Goal: Task Accomplishment & Management: Manage account settings

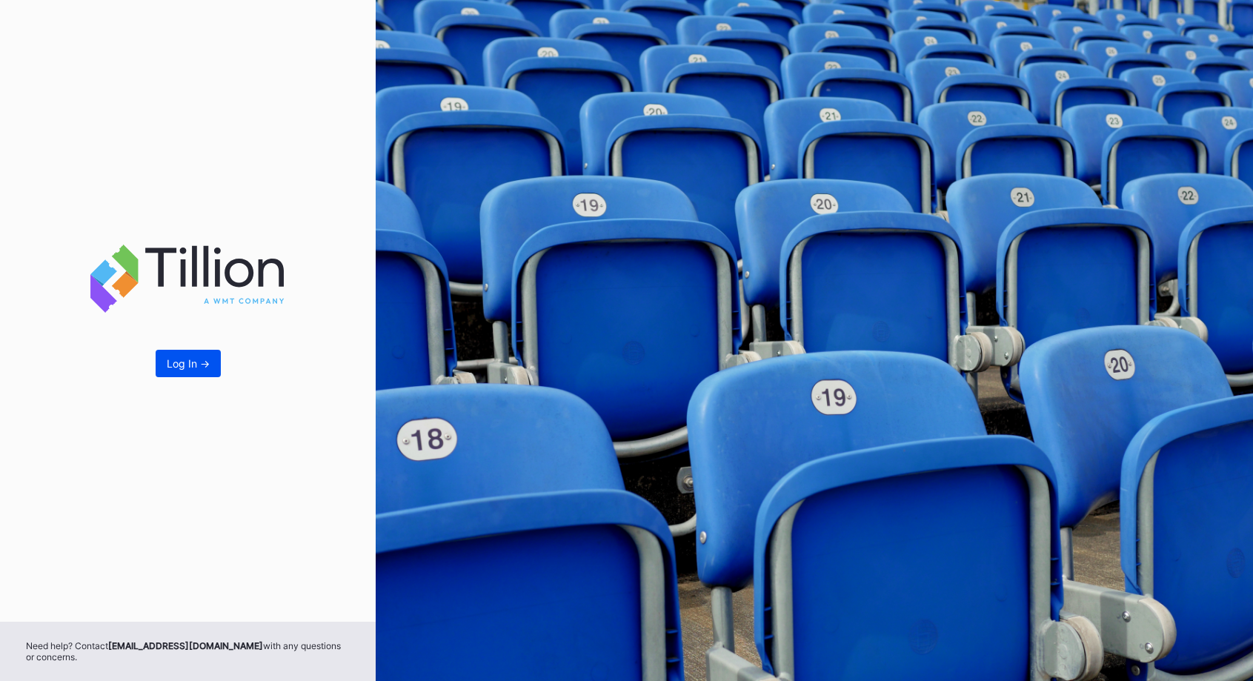
click at [196, 357] on div "Log In ->" at bounding box center [188, 363] width 43 height 13
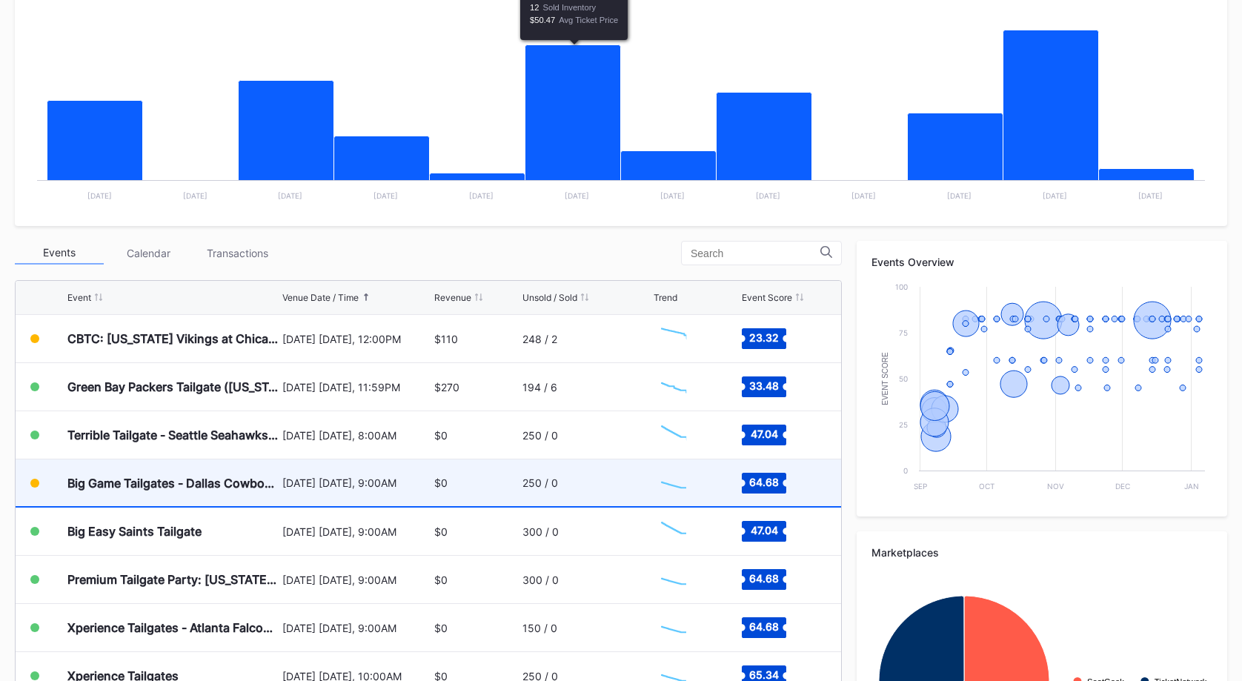
scroll to position [439, 0]
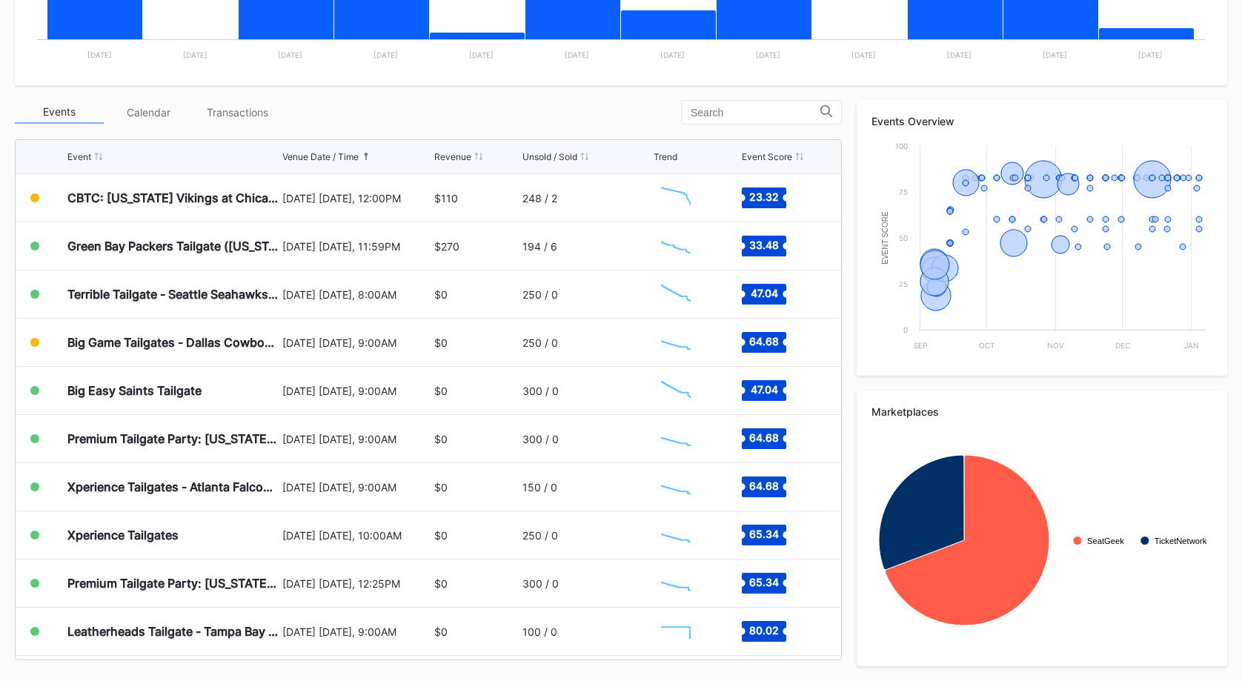
click at [475, 156] on icon at bounding box center [478, 156] width 7 height 7
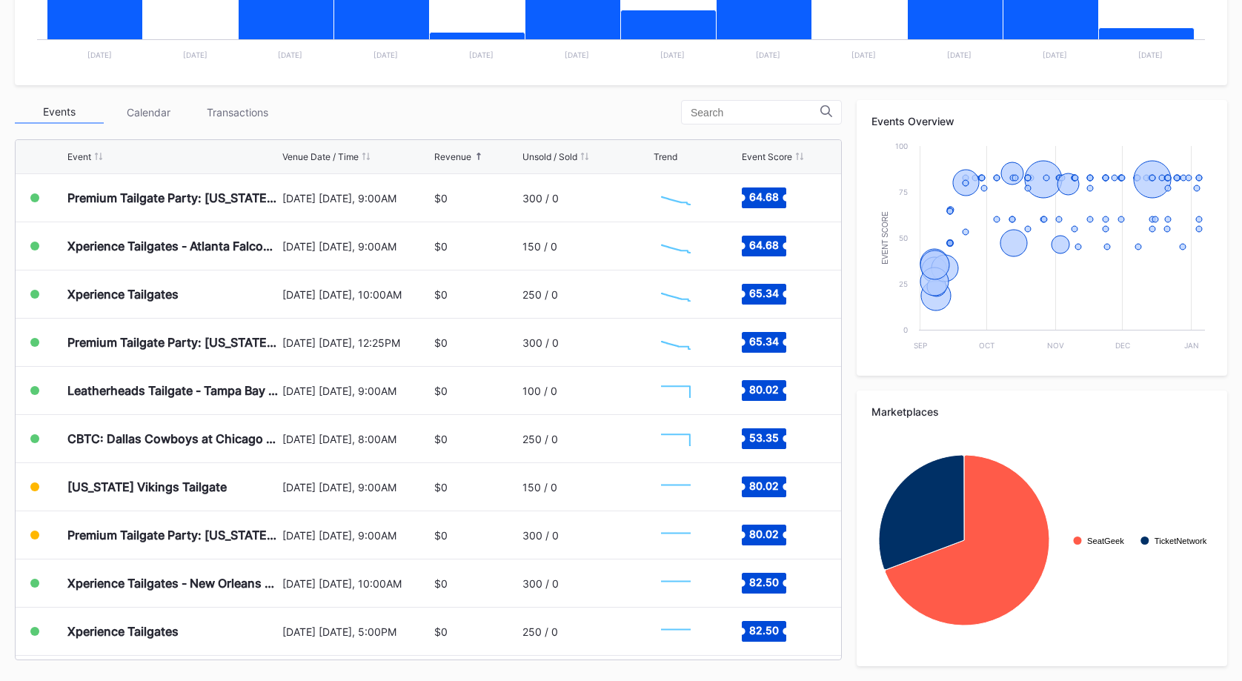
scroll to position [241, 0]
click at [475, 156] on icon at bounding box center [478, 156] width 7 height 7
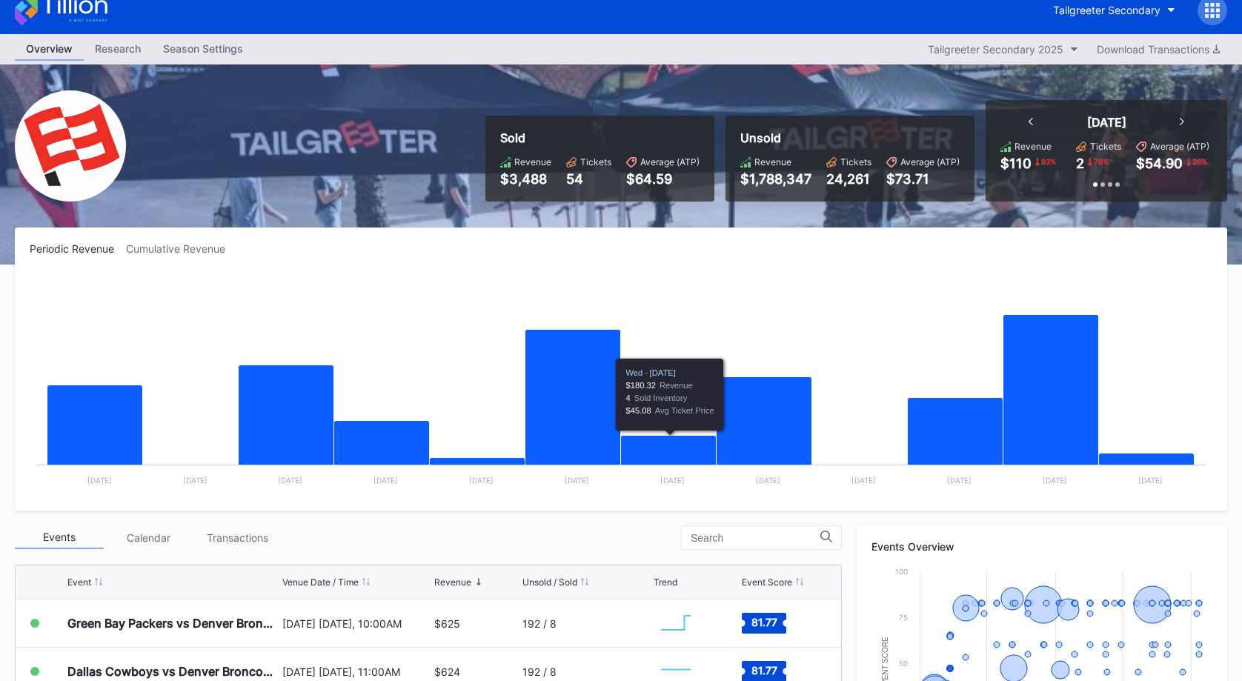
scroll to position [0, 0]
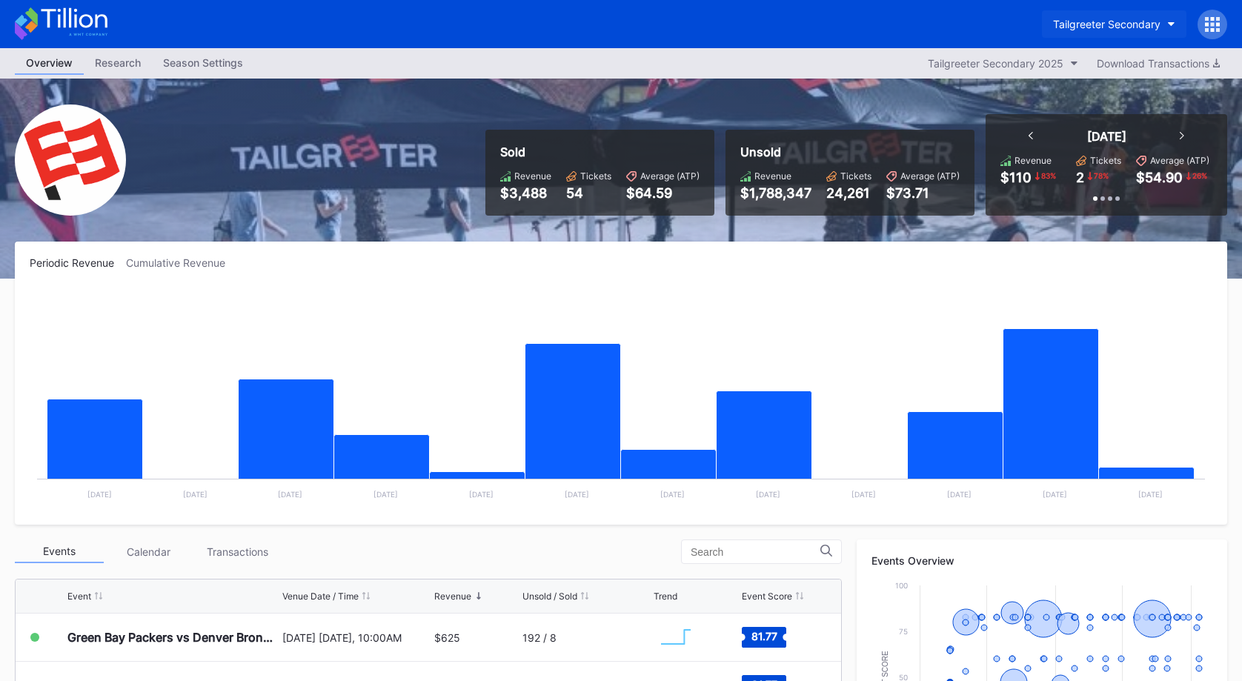
click at [1162, 21] on button "Tailgreeter Secondary" at bounding box center [1114, 23] width 144 height 27
click at [1209, 24] on icon at bounding box center [1212, 24] width 15 height 15
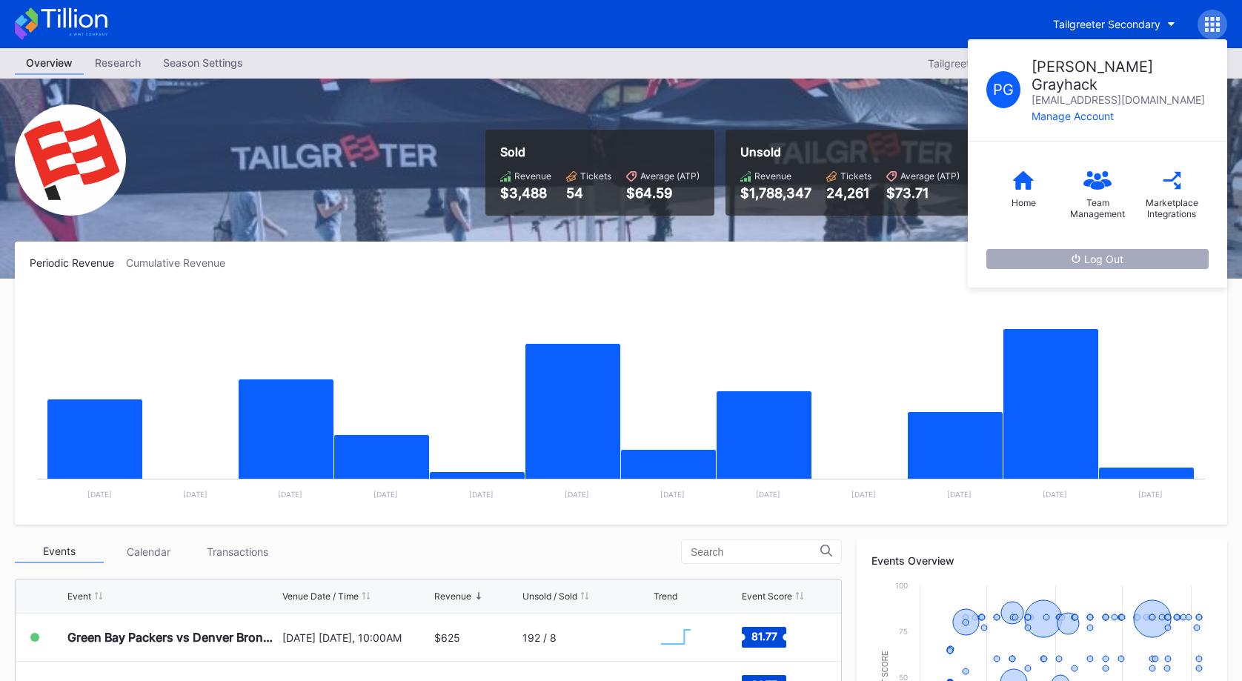
click at [1129, 249] on button "Log Out" at bounding box center [1097, 259] width 222 height 20
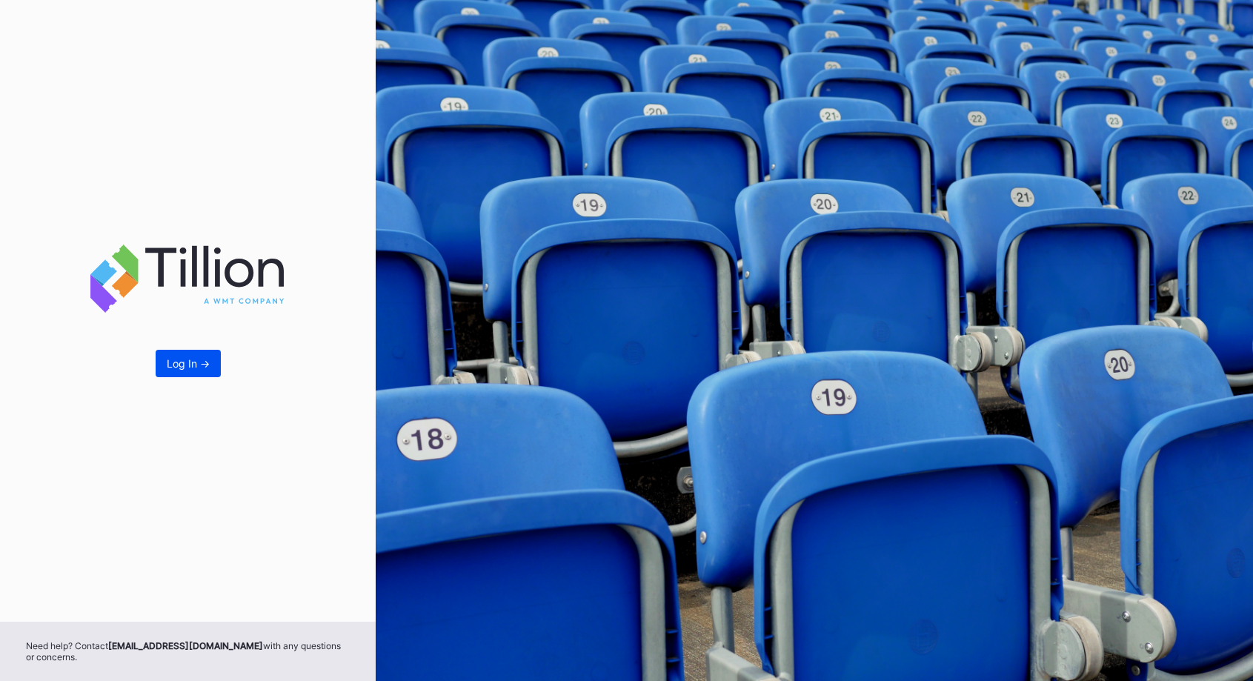
click at [181, 357] on div "Log In ->" at bounding box center [188, 363] width 43 height 13
